Goal: Task Accomplishment & Management: Manage account settings

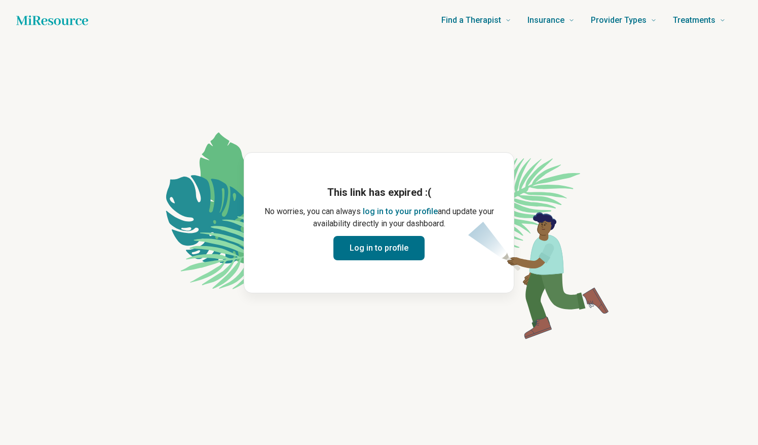
click at [382, 252] on button "Log in to profile" at bounding box center [379, 248] width 91 height 24
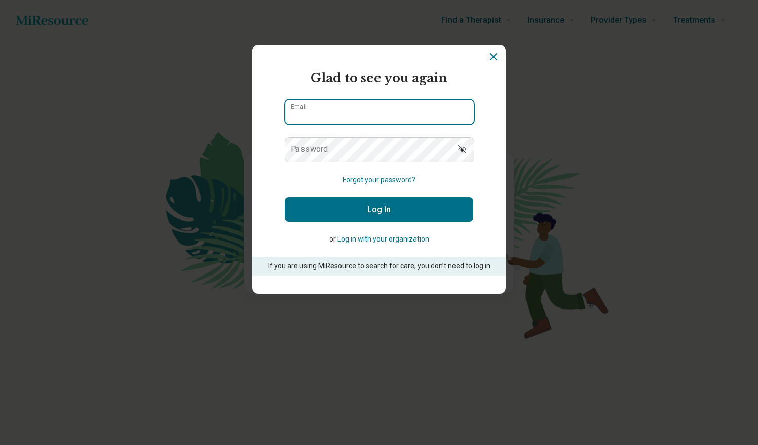
type input "**********"
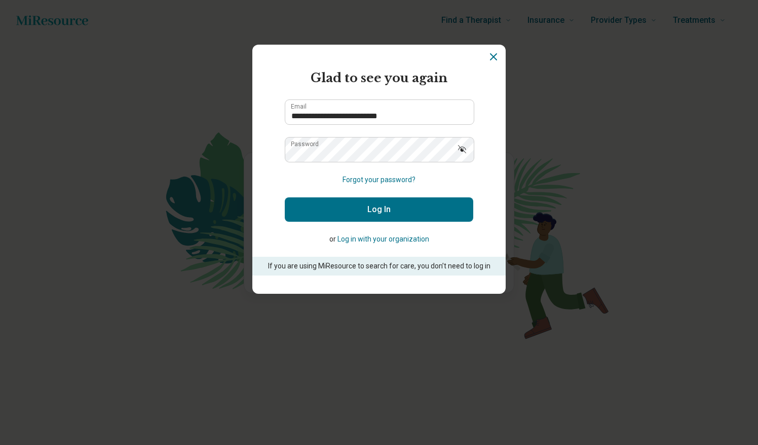
click at [380, 212] on button "Log In" at bounding box center [379, 209] width 189 height 24
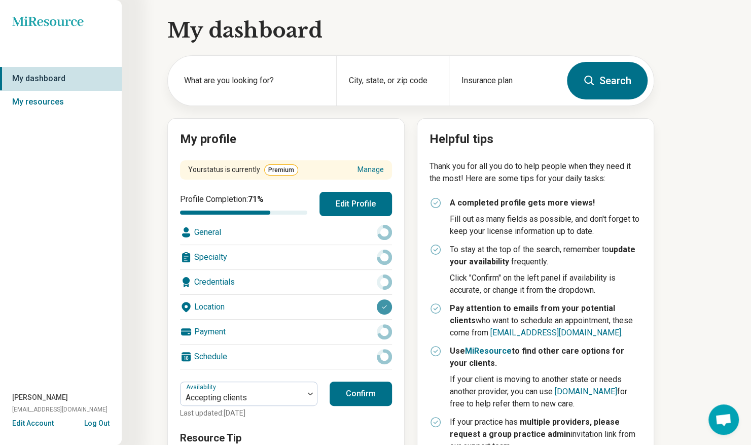
click at [355, 391] on button "Confirm" at bounding box center [360, 393] width 62 height 24
click at [241, 78] on label "What are you looking for?" at bounding box center [254, 81] width 140 height 12
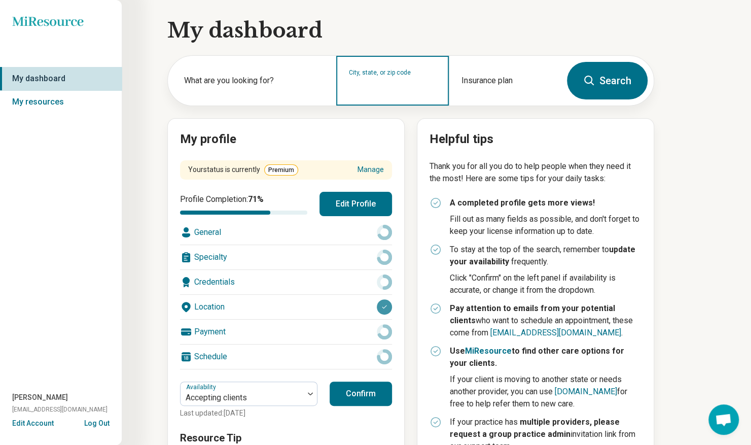
click at [415, 92] on input "City, state, or zip code" at bounding box center [392, 87] width 87 height 12
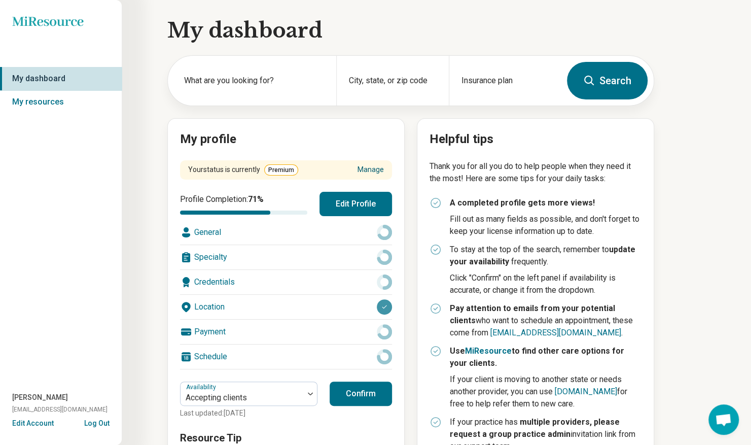
click at [375, 173] on link "Manage" at bounding box center [370, 169] width 26 height 11
click at [337, 208] on button "Edit Profile" at bounding box center [355, 204] width 72 height 24
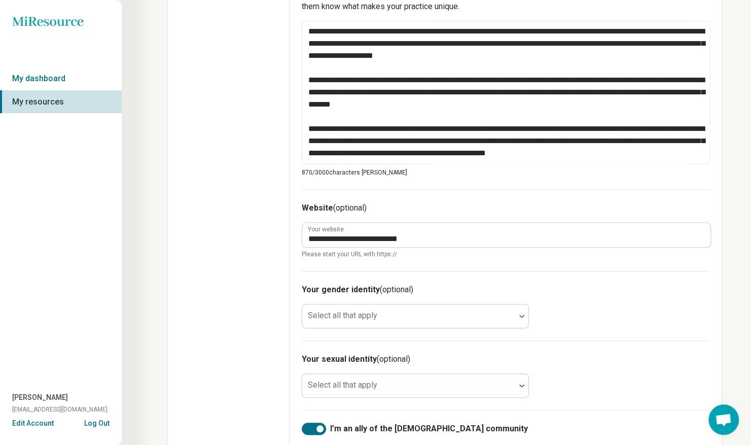
scroll to position [415, 0]
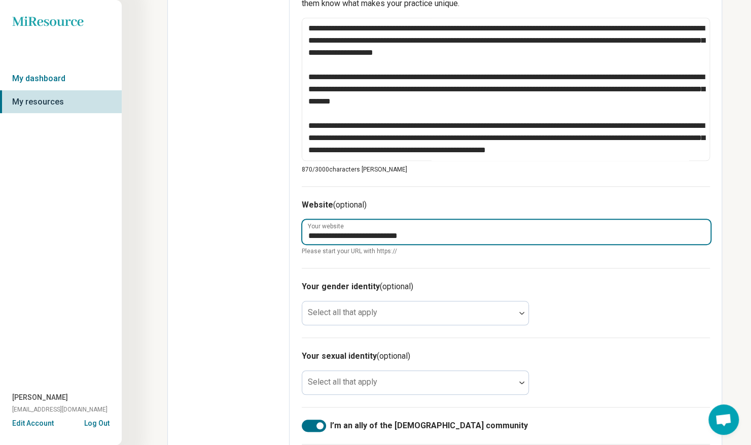
click at [499, 236] on input "**********" at bounding box center [506, 231] width 408 height 24
type textarea "*"
type input "**********"
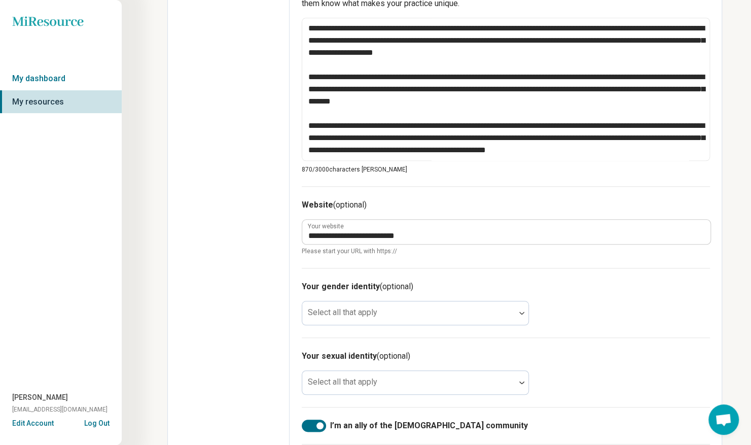
click at [635, 382] on div "Your sexual identity (optional) Select all that apply" at bounding box center [506, 371] width 408 height 69
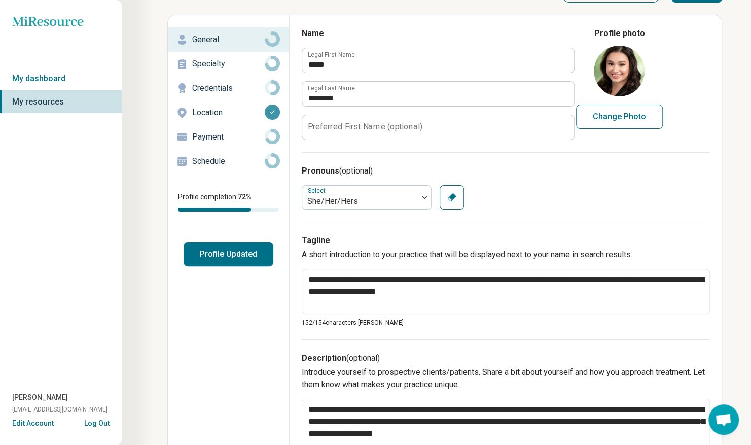
scroll to position [0, 0]
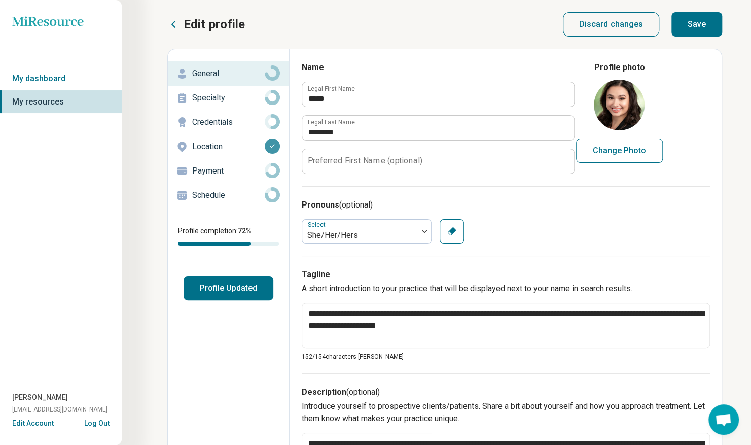
click at [699, 22] on button "Save" at bounding box center [696, 24] width 51 height 24
click at [224, 290] on button "Profile Updated" at bounding box center [228, 288] width 90 height 24
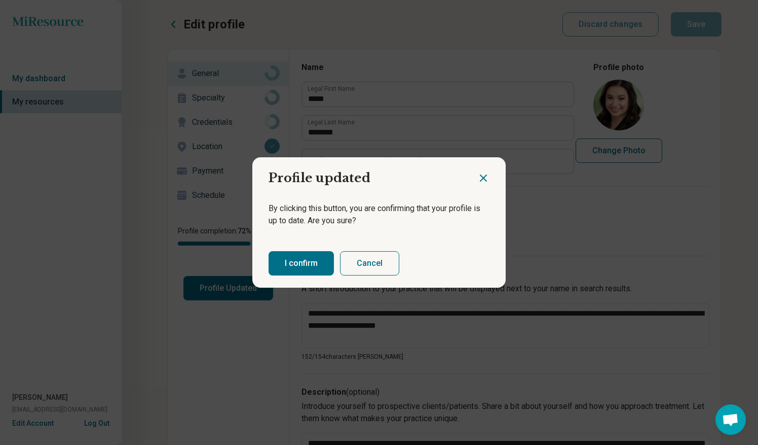
click at [298, 259] on button "I confirm" at bounding box center [301, 263] width 65 height 24
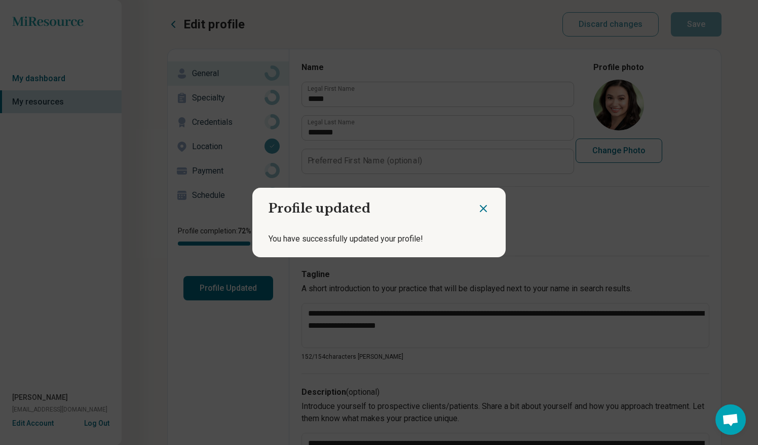
click at [483, 207] on icon "Close dialog" at bounding box center [483, 208] width 12 height 12
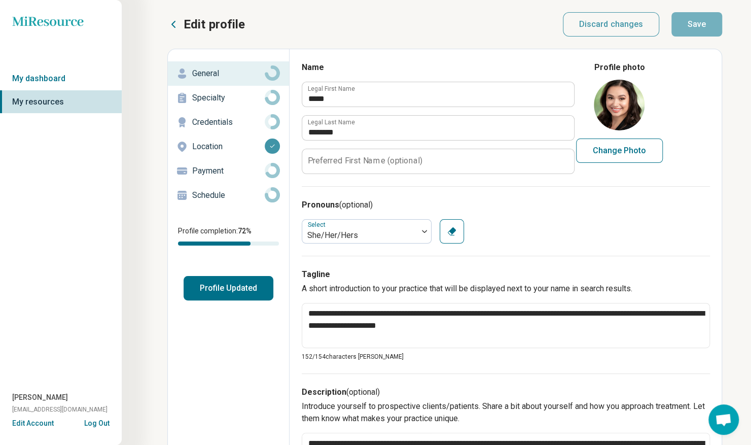
click at [198, 20] on p "Edit profile" at bounding box center [213, 24] width 61 height 16
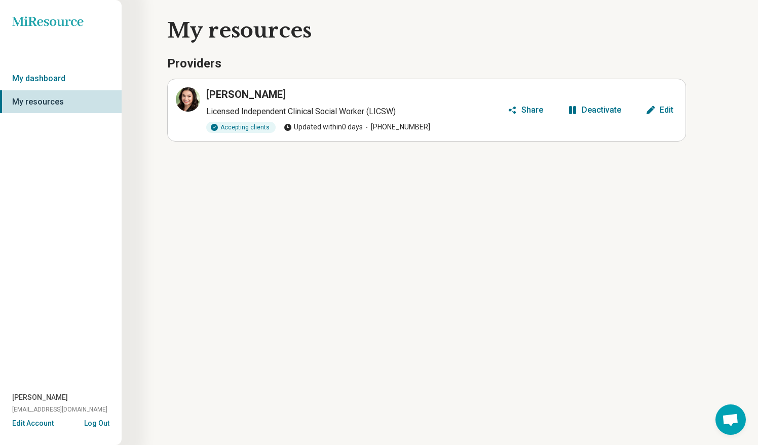
click at [521, 106] on button "Share" at bounding box center [525, 110] width 44 height 16
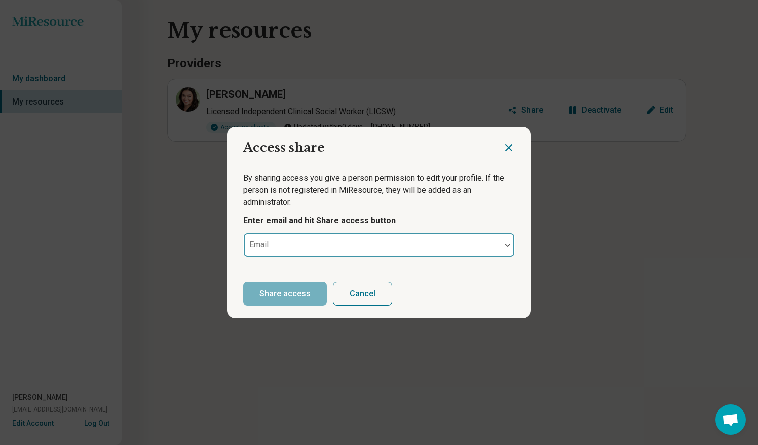
click at [315, 247] on div at bounding box center [372, 249] width 249 height 14
click at [506, 143] on icon "Close dialog" at bounding box center [509, 147] width 12 height 12
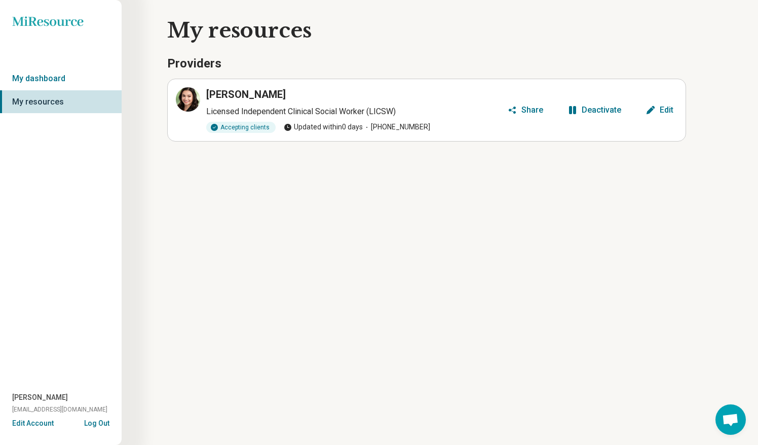
click at [660, 115] on button "Edit" at bounding box center [660, 110] width 36 height 16
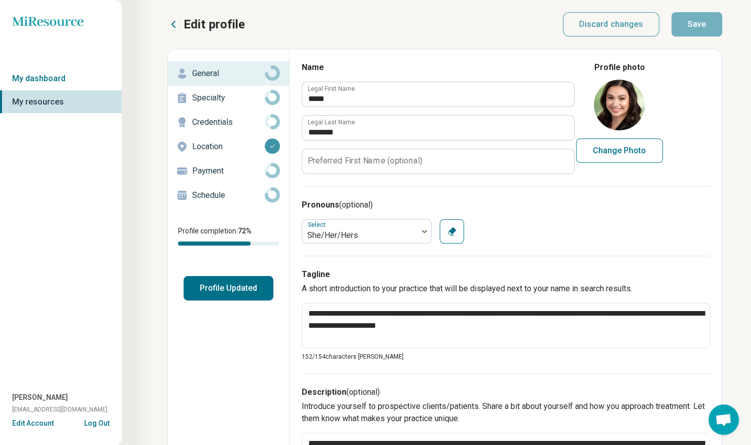
click at [248, 99] on p "Specialty" at bounding box center [228, 98] width 72 height 12
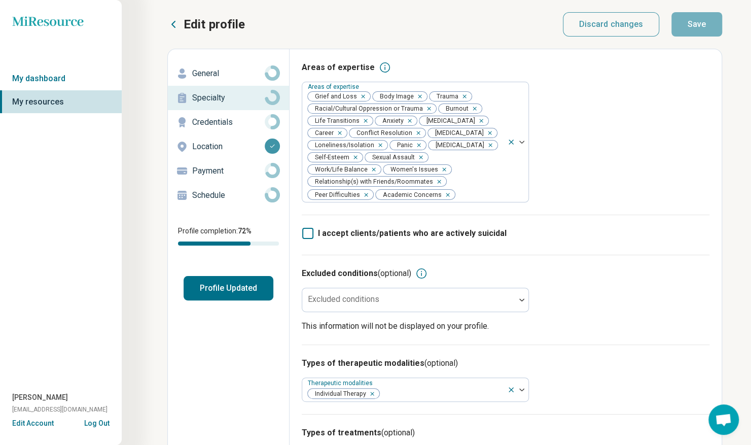
click at [238, 124] on p "Credentials" at bounding box center [228, 122] width 72 height 12
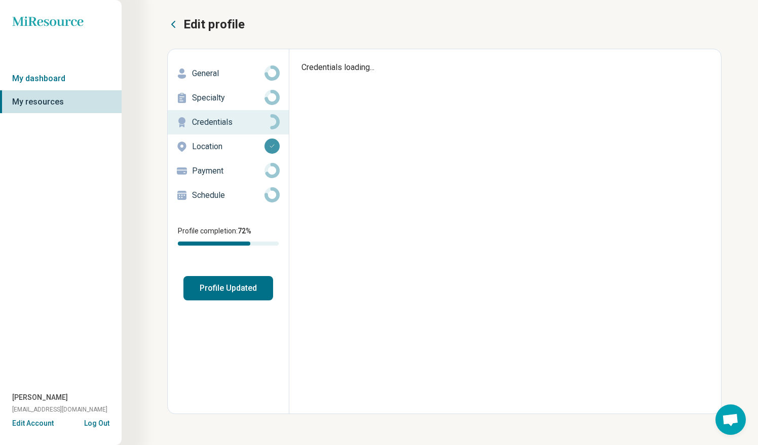
type textarea "*"
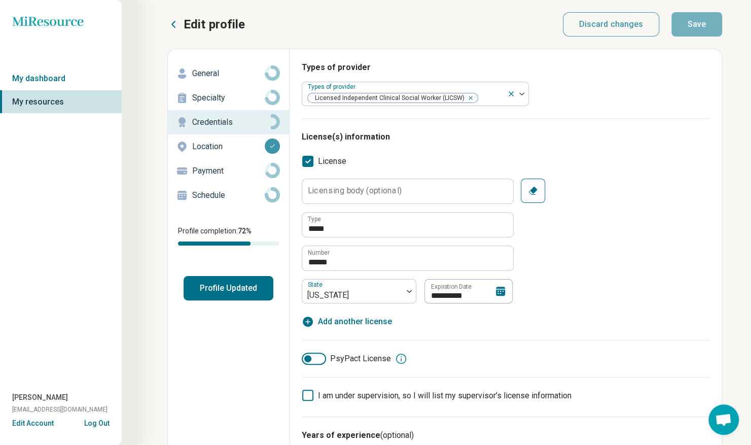
click at [232, 140] on div "Location" at bounding box center [228, 146] width 105 height 16
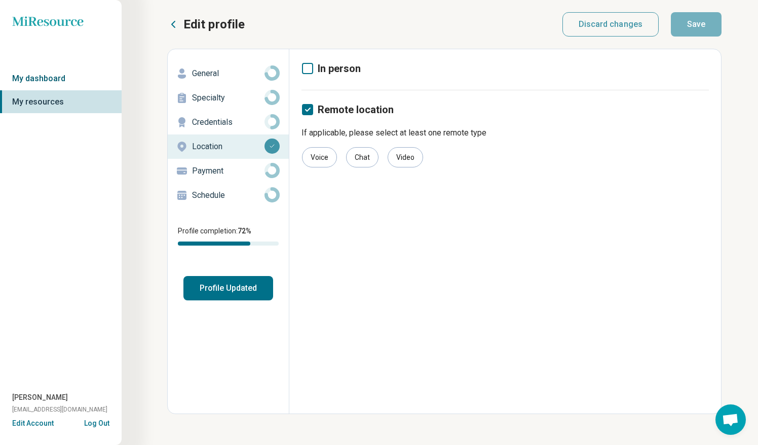
click at [25, 77] on link "My dashboard" at bounding box center [61, 78] width 122 height 23
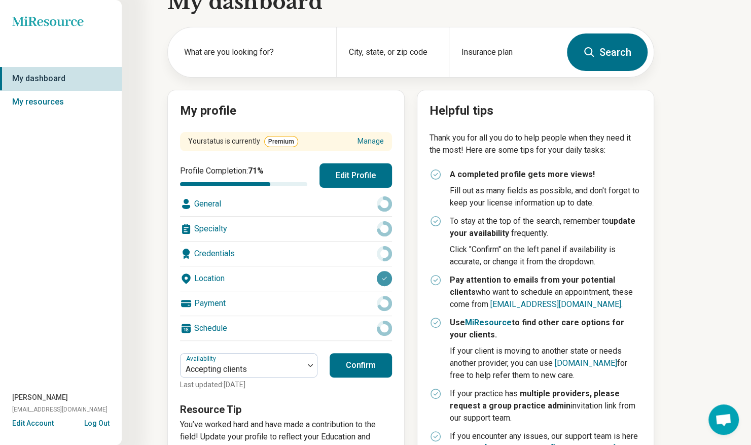
scroll to position [64, 0]
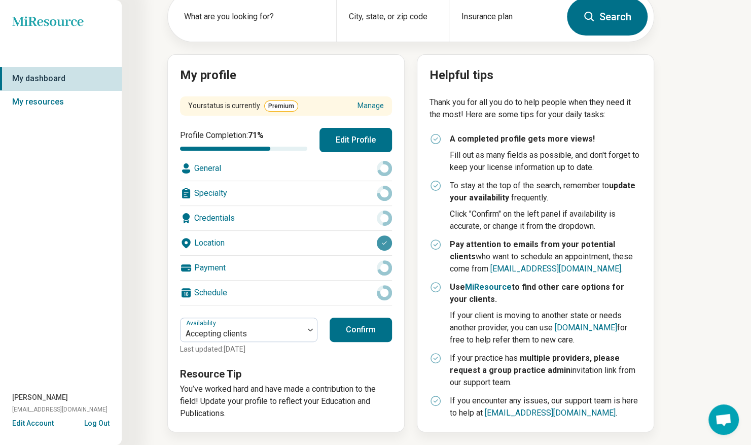
click at [673, 311] on div "My dashboard What are you looking for? City, state, or zip code Insurance plan …" at bounding box center [365, 191] width 730 height 510
click at [352, 331] on button "Confirm" at bounding box center [360, 329] width 62 height 24
click at [478, 286] on link "MiResource" at bounding box center [488, 287] width 47 height 10
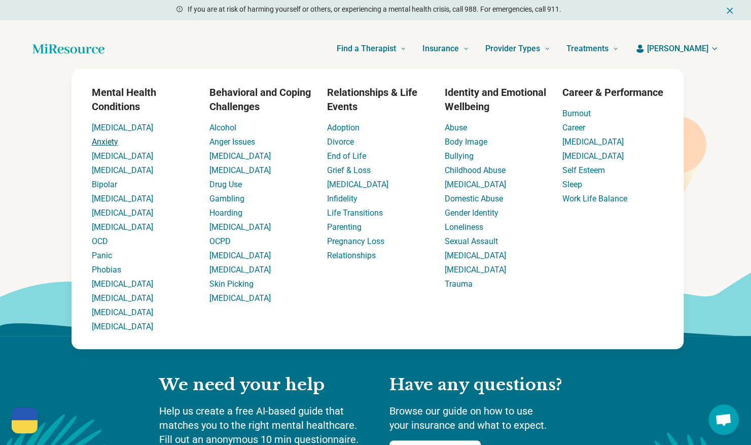
click at [108, 140] on link "Anxiety" at bounding box center [105, 142] width 26 height 10
click at [103, 140] on link "Anxiety" at bounding box center [105, 142] width 26 height 10
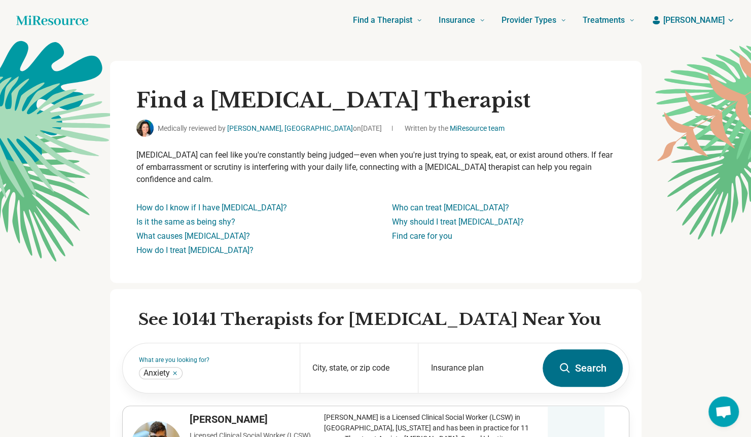
click at [718, 22] on span "Jamie" at bounding box center [693, 20] width 61 height 12
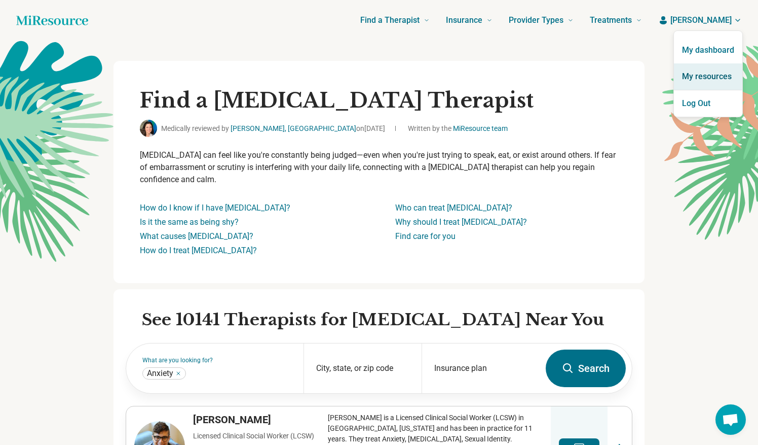
click at [689, 72] on link "My resources" at bounding box center [708, 76] width 68 height 26
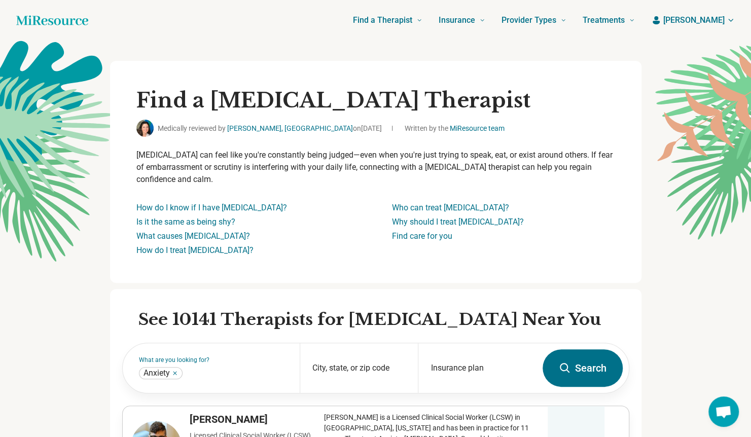
click at [718, 21] on span "Jamie" at bounding box center [693, 20] width 61 height 12
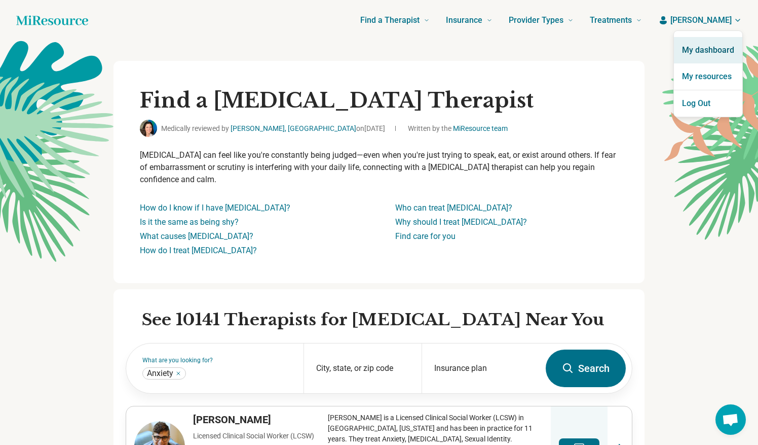
click at [694, 50] on link "My dashboard" at bounding box center [708, 50] width 68 height 26
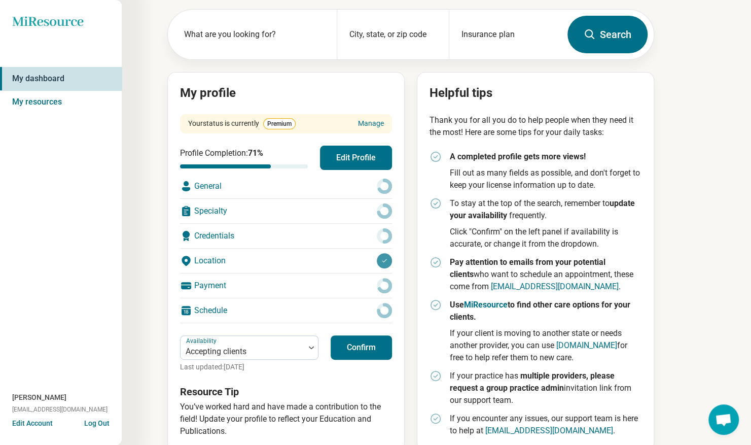
scroll to position [64, 0]
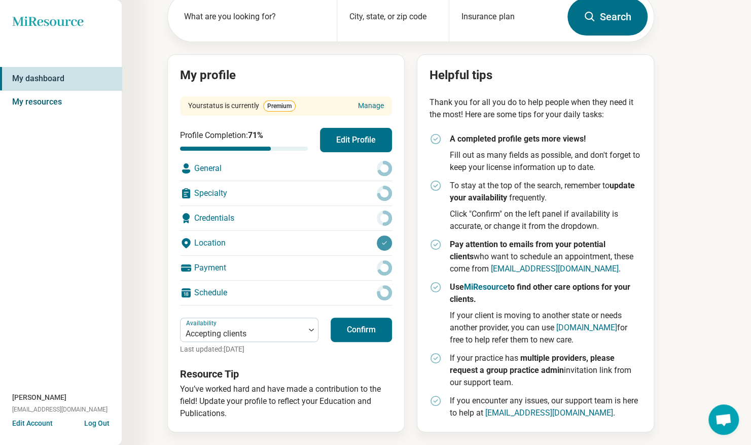
click at [55, 101] on link "My resources" at bounding box center [61, 101] width 122 height 23
